Goal: Task Accomplishment & Management: Use online tool/utility

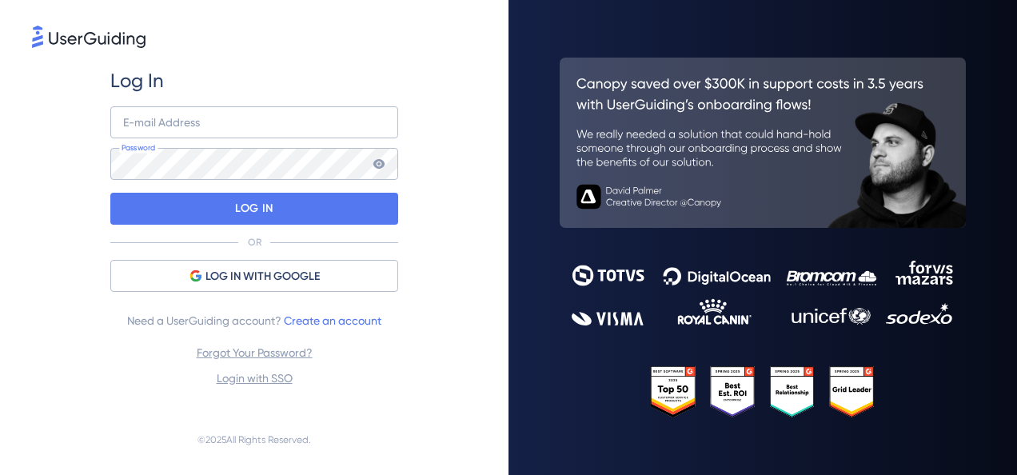
click at [78, 34] on img at bounding box center [89, 37] width 114 height 22
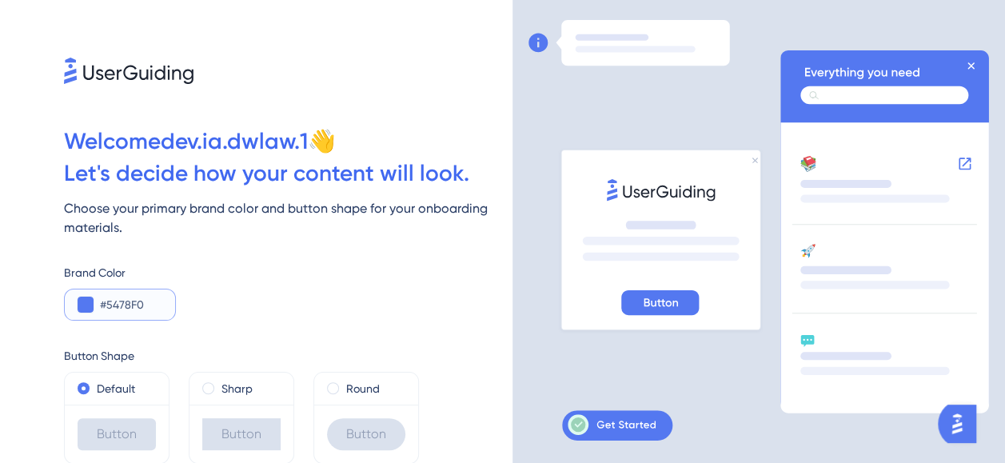
click at [85, 307] on button at bounding box center [86, 305] width 16 height 16
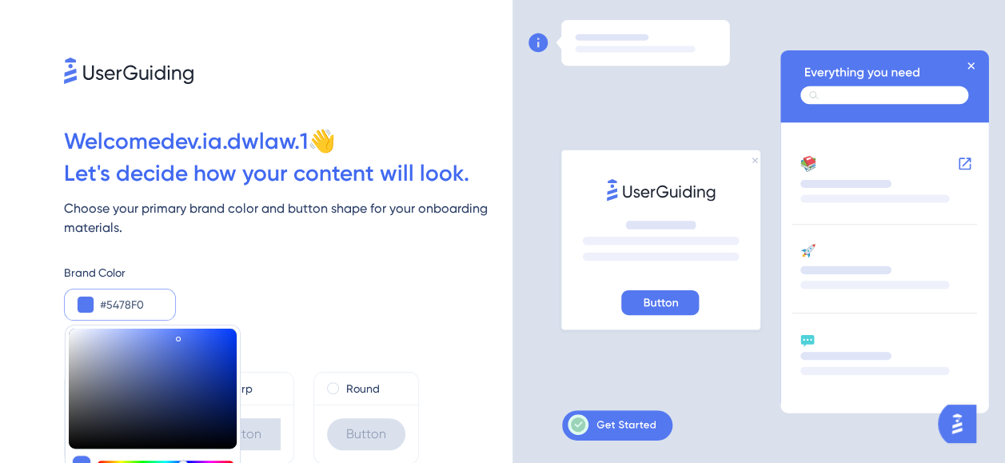
click at [125, 309] on input "#5478F0" at bounding box center [131, 304] width 62 height 19
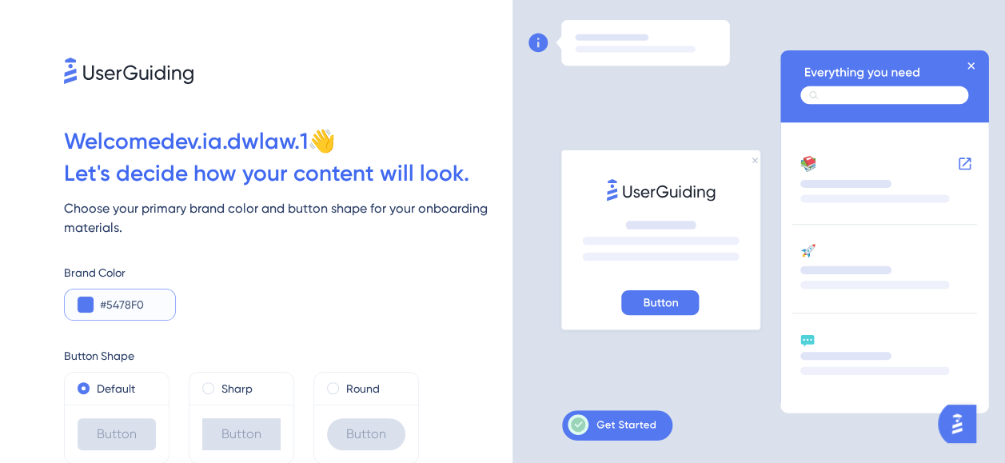
click at [125, 309] on input "#5478F0" at bounding box center [131, 304] width 62 height 19
paste input "F15A31"
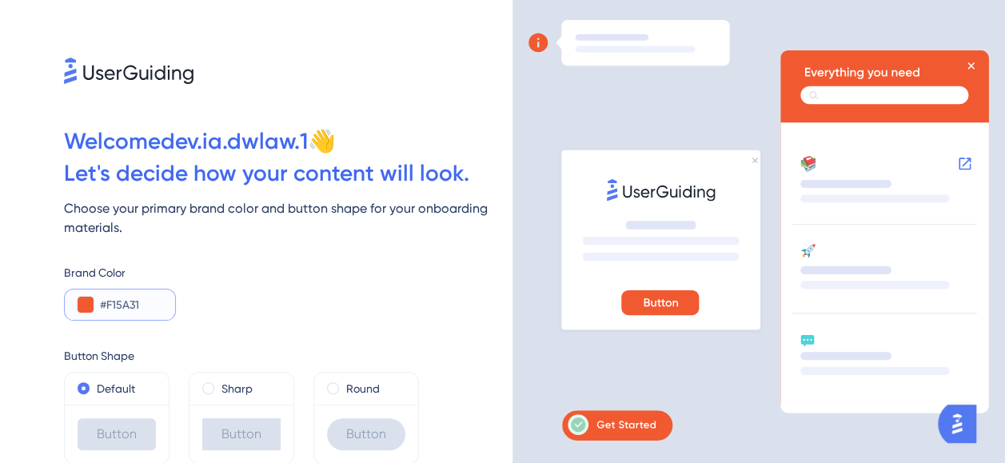
scroll to position [58, 0]
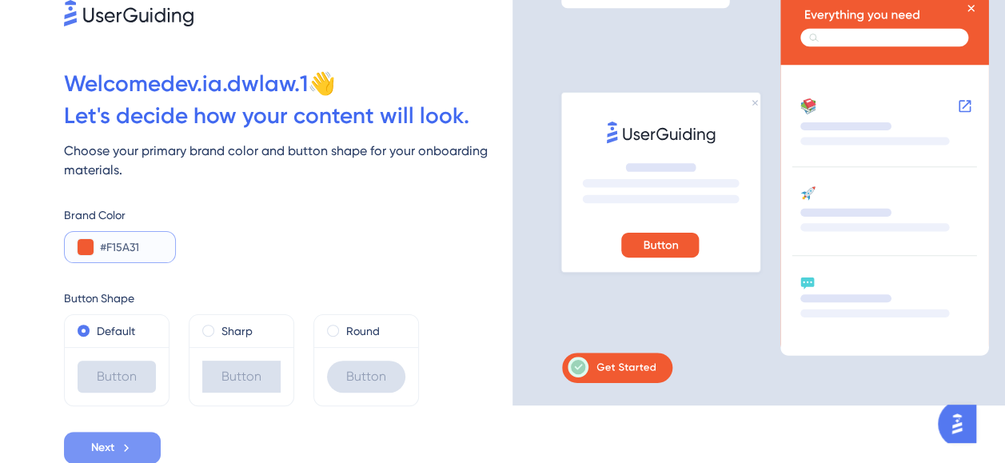
type input "#F15A31"
click at [109, 451] on span "Next" at bounding box center [102, 447] width 23 height 19
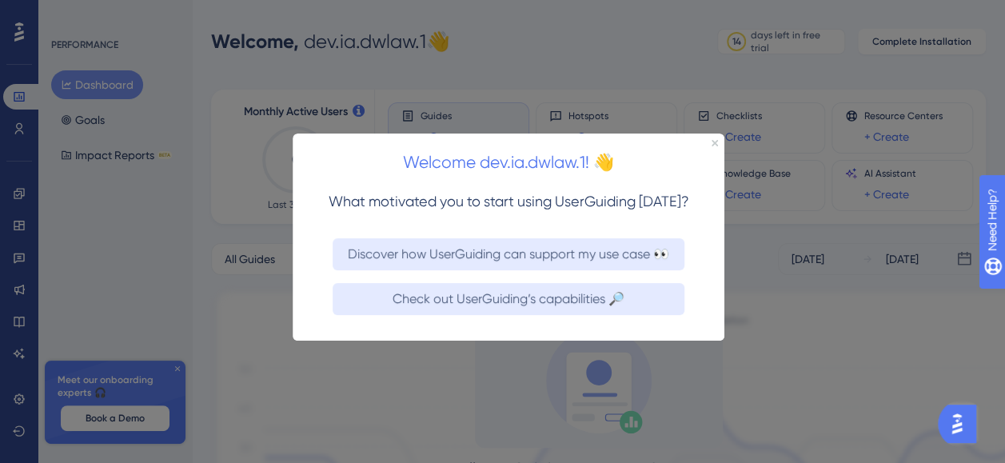
click at [719, 141] on div "Welcome dev.ia.dwlaw.1! 👋" at bounding box center [509, 159] width 432 height 50
click at [716, 146] on icon "Close Preview" at bounding box center [715, 143] width 6 height 6
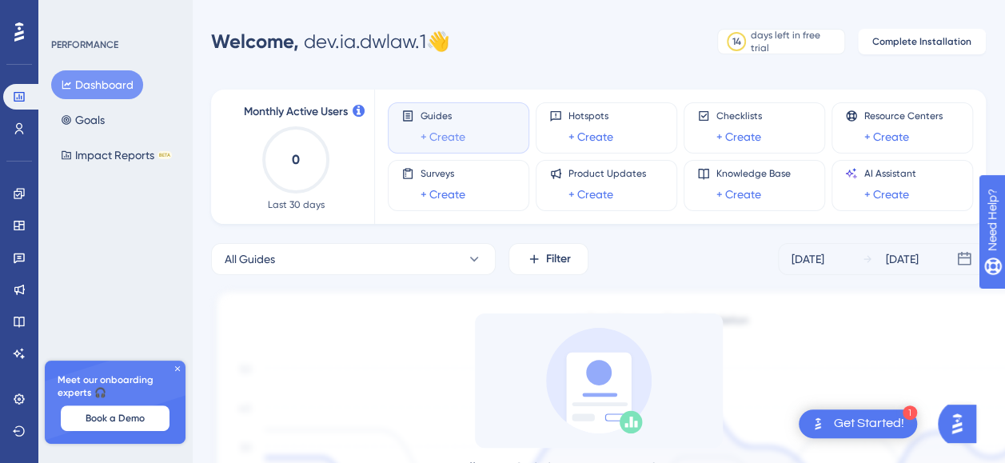
click at [447, 138] on link "+ Create" at bounding box center [443, 136] width 45 height 19
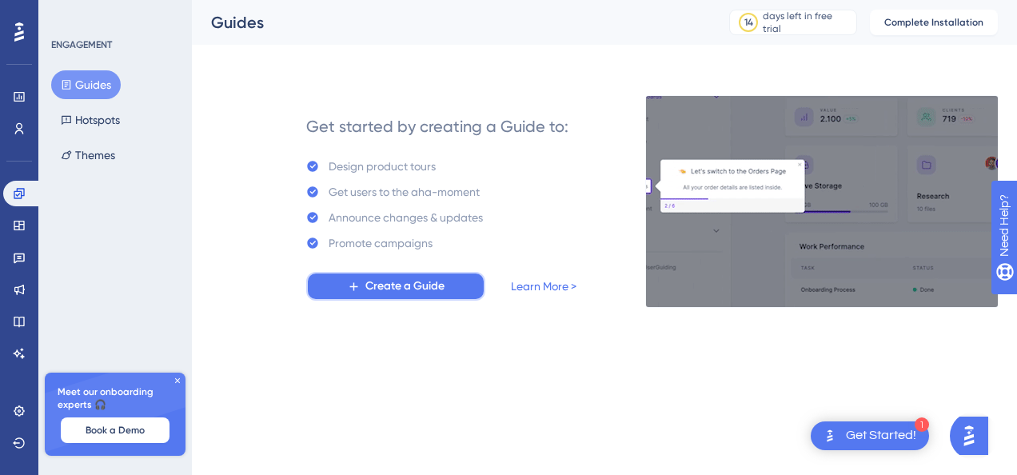
click at [413, 285] on span "Create a Guide" at bounding box center [405, 286] width 79 height 19
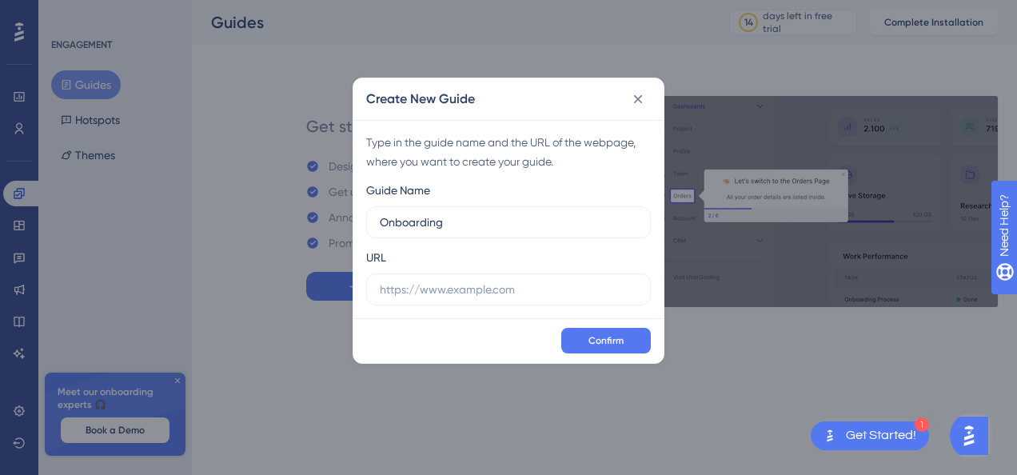
type input "Onboarding"
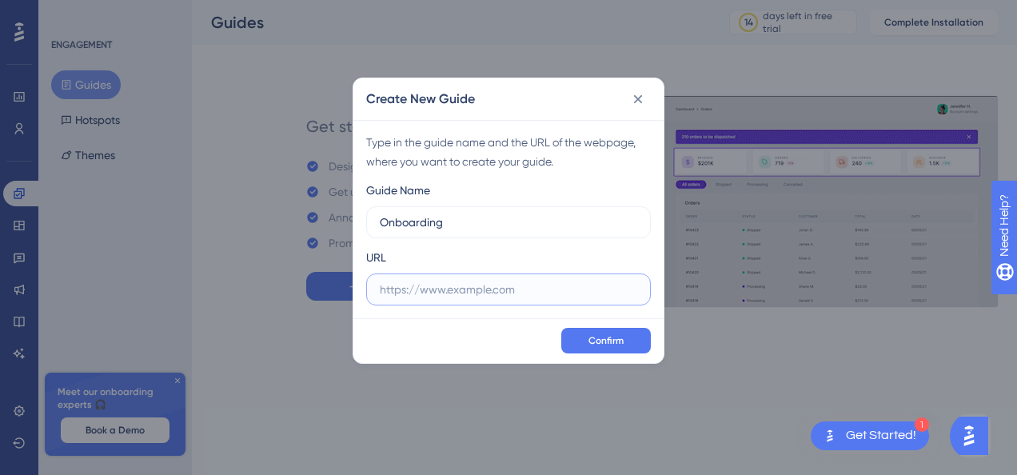
click at [414, 293] on input "text" at bounding box center [509, 290] width 258 height 18
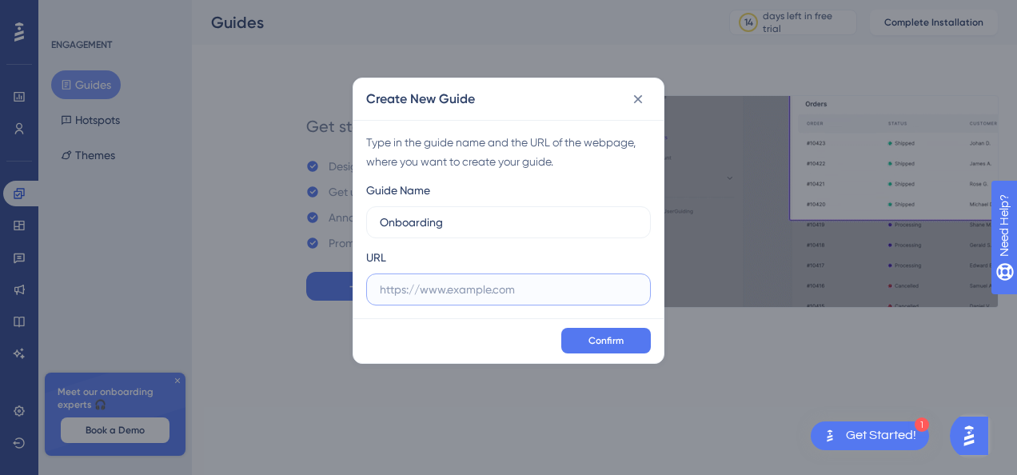
paste input "https://portal-dev.dwsafer.com.br/"
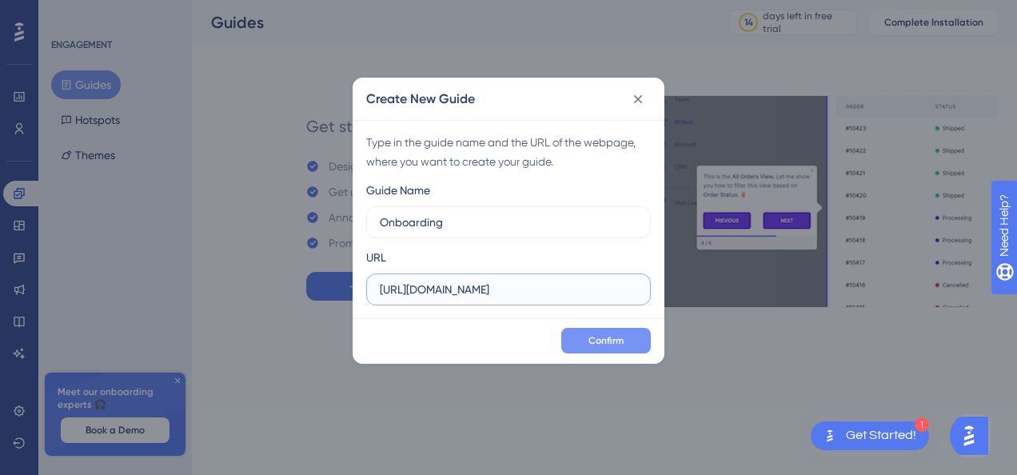
type input "https://portal-dev.dwsafer.com.br"
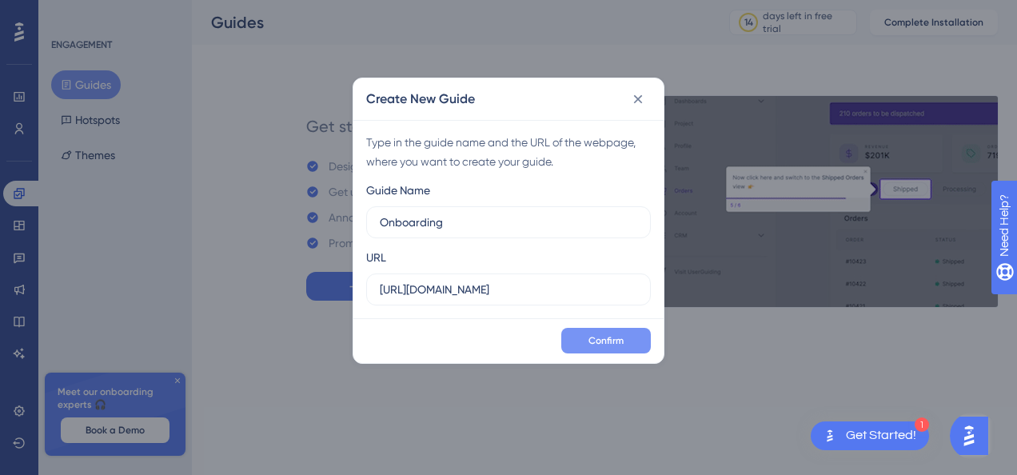
click at [585, 342] on button "Confirm" at bounding box center [606, 341] width 90 height 26
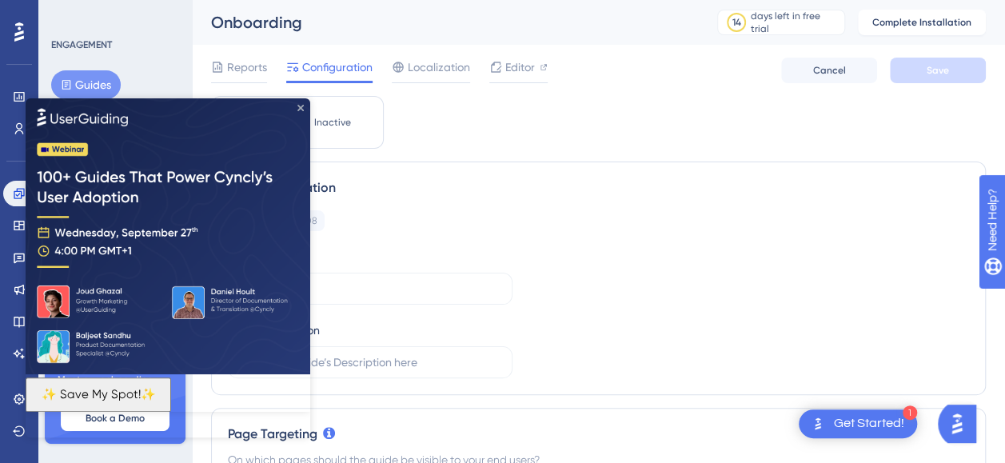
click at [302, 107] on icon "Close Preview" at bounding box center [301, 108] width 6 height 6
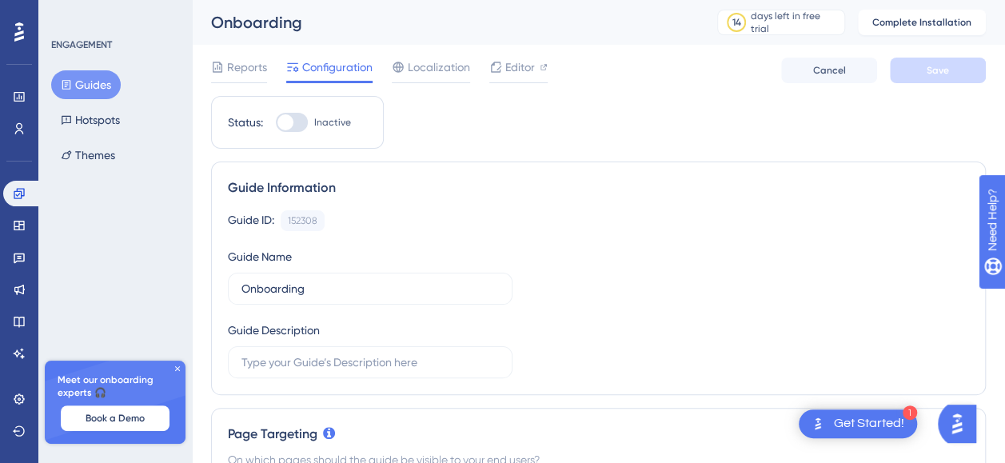
click at [296, 118] on div at bounding box center [292, 122] width 32 height 19
click at [276, 122] on input "Inactive" at bounding box center [275, 122] width 1 height 1
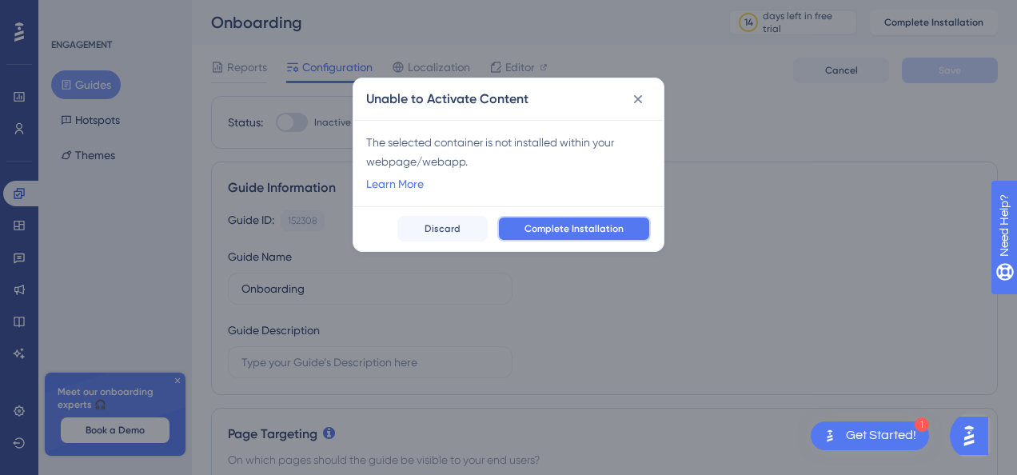
click at [521, 224] on button "Complete Installation" at bounding box center [574, 229] width 154 height 26
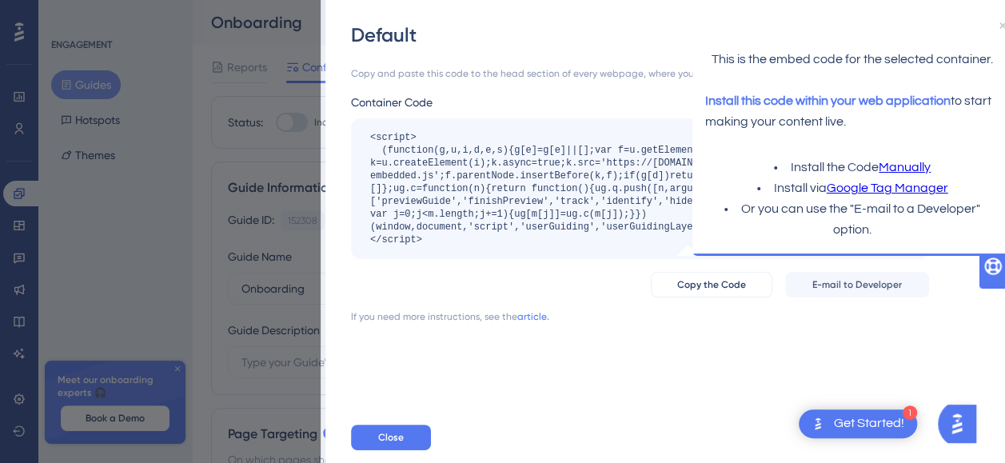
click at [458, 204] on div "<script> (function(g,u,i,d,e,s){g[e]=g[e]||[];var f=u.getElementsByTagName(i)[0…" at bounding box center [632, 188] width 524 height 115
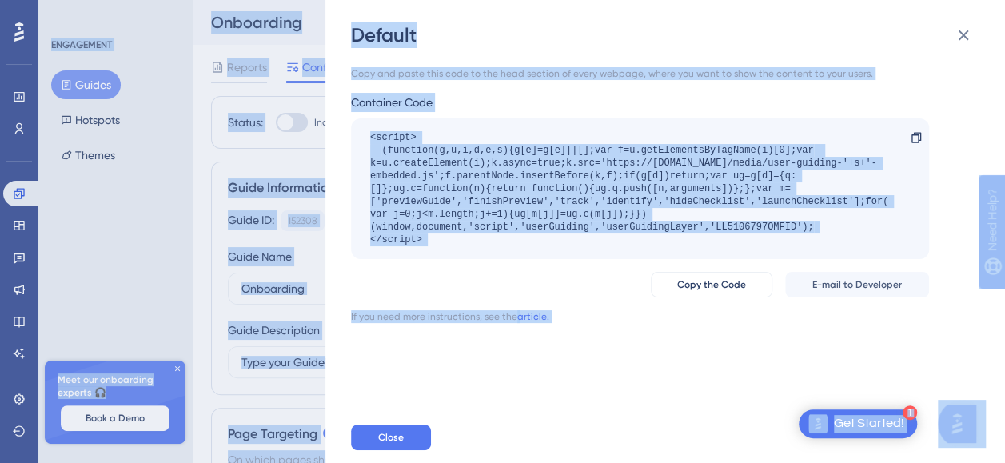
click at [413, 191] on div "<script> (function(g,u,i,d,e,s){g[e]=g[e]||[];var f=u.getElementsByTagName(i)[0…" at bounding box center [632, 188] width 524 height 115
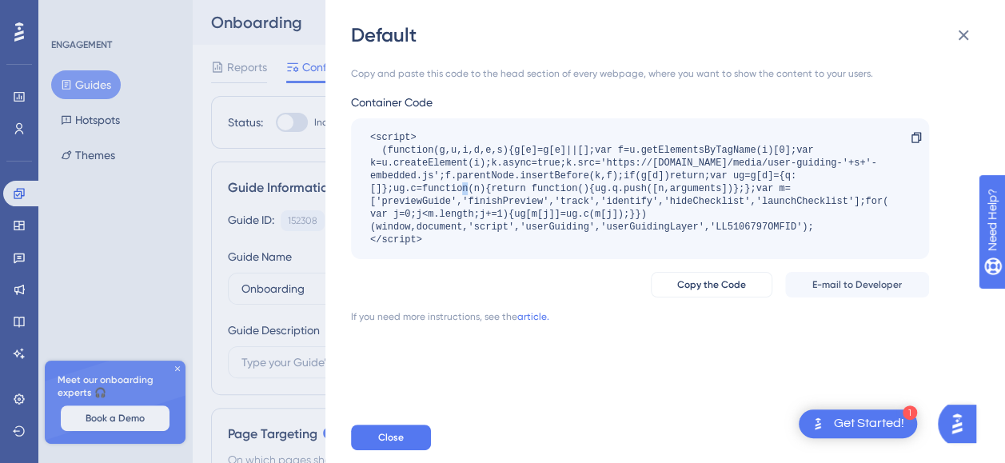
click at [413, 191] on div "<script> (function(g,u,i,d,e,s){g[e]=g[e]||[];var f=u.getElementsByTagName(i)[0…" at bounding box center [632, 188] width 524 height 115
drag, startPoint x: 413, startPoint y: 191, endPoint x: 437, endPoint y: 242, distance: 55.8
click at [437, 242] on div "<script> (function(g,u,i,d,e,s){g[e]=g[e]||[];var f=u.getElementsByTagName(i)[0…" at bounding box center [632, 188] width 524 height 115
click at [439, 235] on div "<script> (function(g,u,i,d,e,s){g[e]=g[e]||[];var f=u.getElementsByTagName(i)[0…" at bounding box center [632, 188] width 524 height 115
drag, startPoint x: 434, startPoint y: 235, endPoint x: 362, endPoint y: 139, distance: 120.0
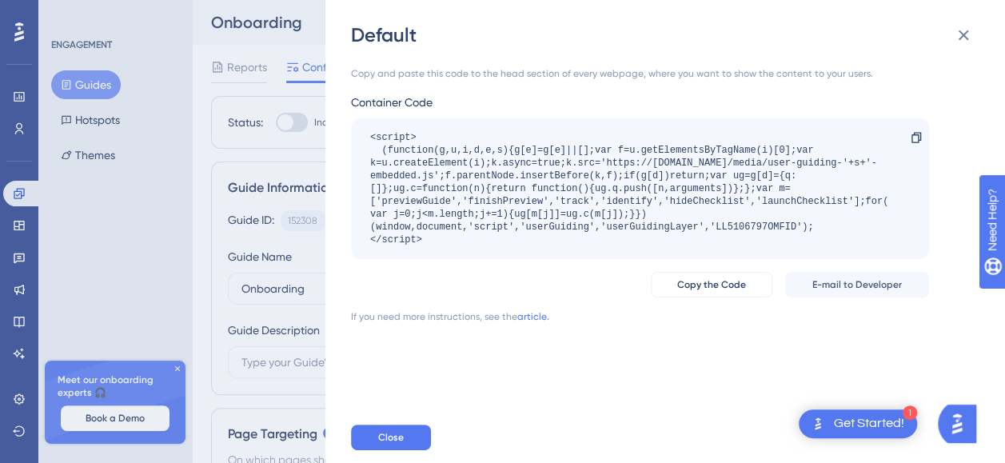
click at [362, 139] on div "<script> (function(g,u,i,d,e,s){g[e]=g[e]||[];var f=u.getElementsByTagName(i)[0…" at bounding box center [640, 188] width 578 height 141
click at [963, 38] on icon at bounding box center [963, 35] width 19 height 19
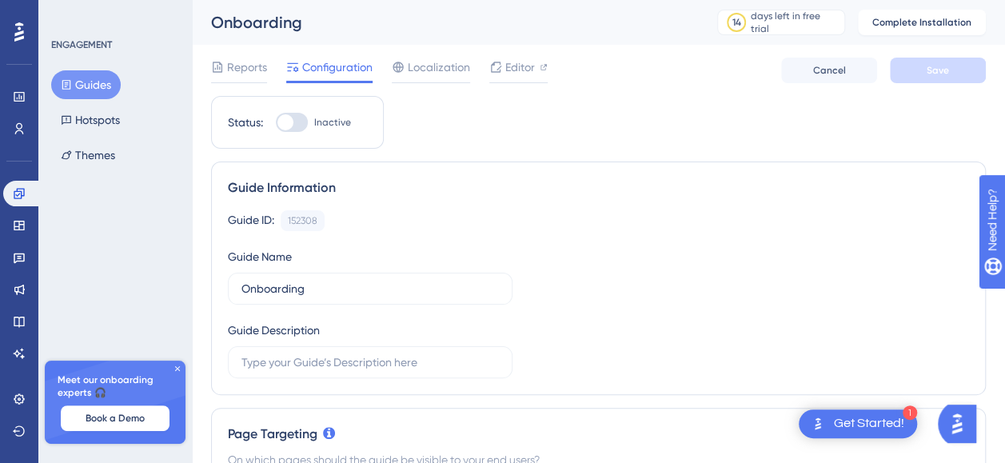
click at [296, 118] on div at bounding box center [292, 122] width 32 height 19
click at [276, 122] on input "Inactive" at bounding box center [275, 122] width 1 height 1
checkbox input "false"
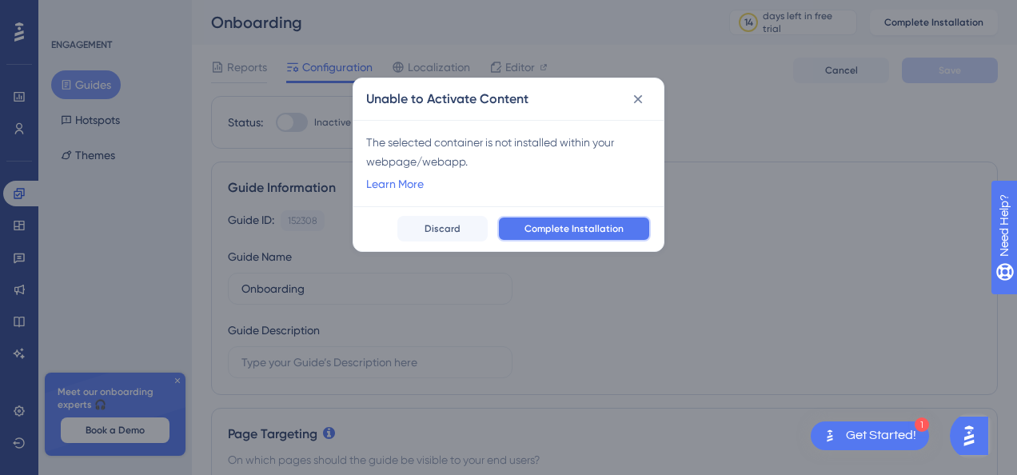
click at [549, 227] on span "Complete Installation" at bounding box center [574, 228] width 99 height 13
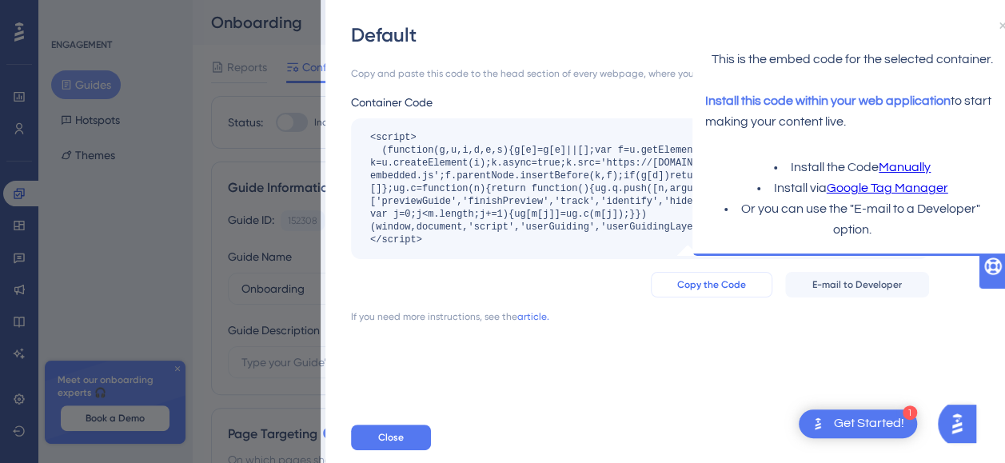
click at [722, 286] on span "Copy the Code" at bounding box center [711, 284] width 69 height 13
